Goal: Task Accomplishment & Management: Use online tool/utility

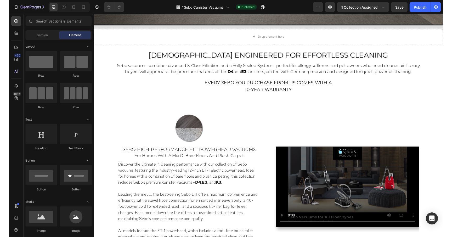
scroll to position [283, 0]
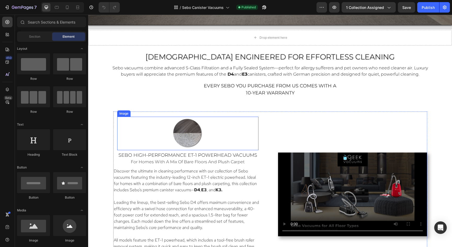
click at [191, 129] on img at bounding box center [187, 133] width 33 height 33
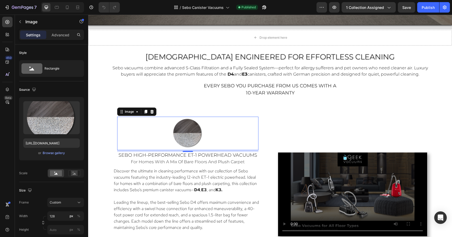
click at [192, 132] on img at bounding box center [187, 133] width 33 height 33
click at [52, 145] on input "[URL][DOMAIN_NAME]" at bounding box center [51, 142] width 57 height 9
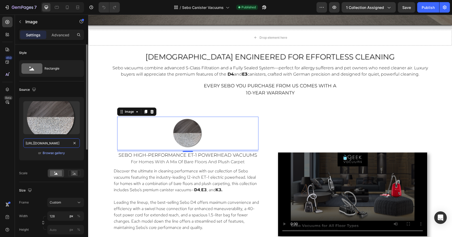
click at [52, 145] on input "[URL][DOMAIN_NAME]" at bounding box center [51, 142] width 57 height 9
paste input "9.png?v=1759001921"
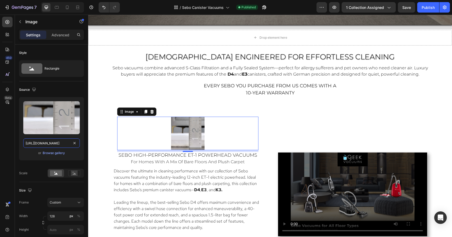
type input "[URL][DOMAIN_NAME]"
click at [244, 134] on link at bounding box center [187, 133] width 141 height 33
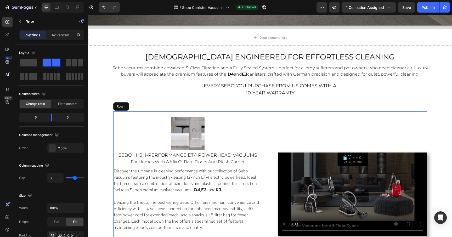
click at [282, 124] on div "Video" at bounding box center [352, 194] width 149 height 155
click at [171, 131] on img at bounding box center [187, 133] width 33 height 33
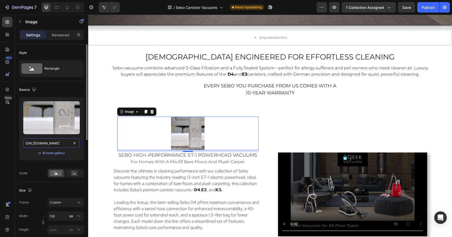
click at [55, 141] on input "[URL][DOMAIN_NAME]" at bounding box center [51, 142] width 57 height 9
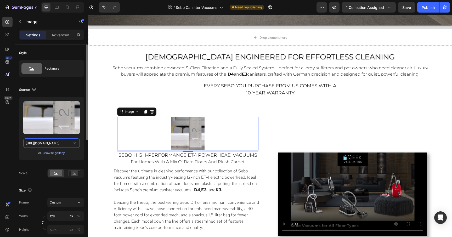
paste input "8"
type input "[URL][DOMAIN_NAME]"
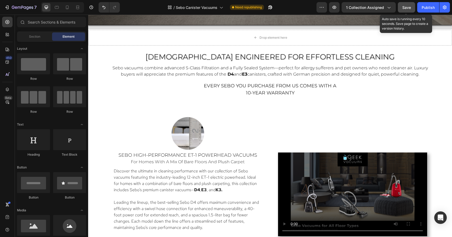
click at [409, 7] on span "Save" at bounding box center [406, 7] width 9 height 4
